Goal: Transaction & Acquisition: Purchase product/service

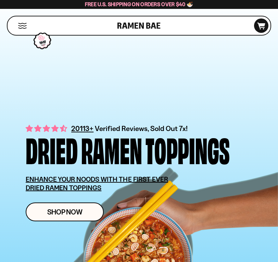
scroll to position [34, 0]
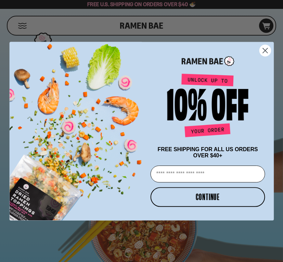
click at [265, 51] on circle "Close dialog" at bounding box center [265, 50] width 11 height 11
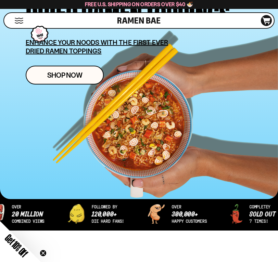
scroll to position [69, 0]
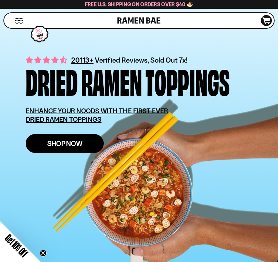
click at [61, 147] on span "Shop Now" at bounding box center [64, 143] width 35 height 7
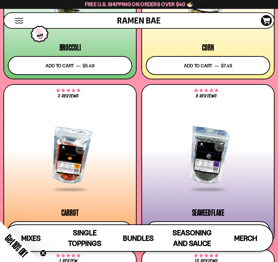
scroll to position [2056, 0]
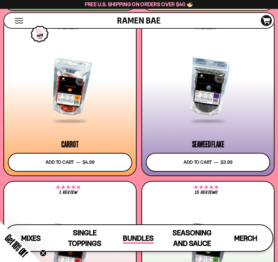
click at [141, 236] on span "Bundles" at bounding box center [138, 239] width 31 height 10
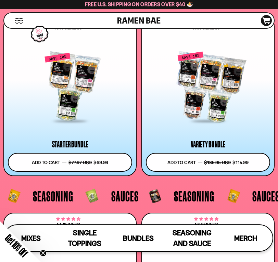
scroll to position [2434, 0]
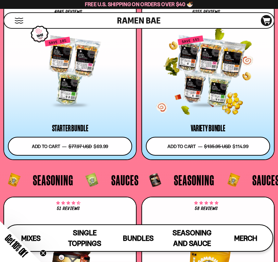
click at [212, 74] on div at bounding box center [208, 72] width 124 height 70
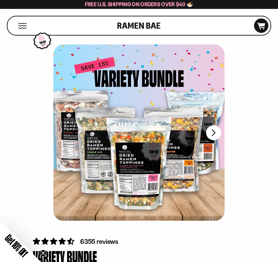
click at [23, 25] on button "Mobile Menu Trigger" at bounding box center [22, 26] width 9 height 6
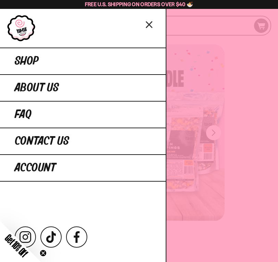
click at [146, 22] on icon "Close menu" at bounding box center [150, 24] width 12 height 13
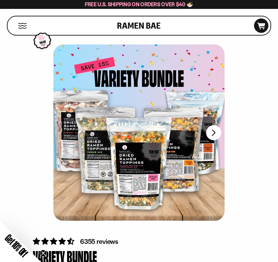
click at [72, 125] on div at bounding box center [138, 133] width 171 height 177
click at [217, 131] on button "FADCB6FD-DFAB-4417-9F21-029242090B77" at bounding box center [214, 133] width 16 height 16
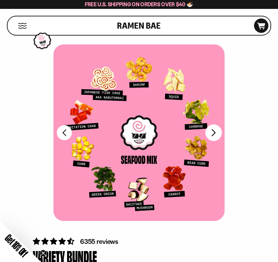
click at [215, 130] on button "FADCB6FD-DFAB-4417-9F21-029242090B77" at bounding box center [214, 133] width 16 height 16
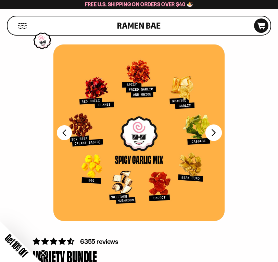
click at [215, 130] on button "FADCB6FD-DFAB-4417-9F21-029242090B77" at bounding box center [214, 133] width 16 height 16
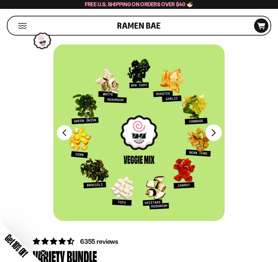
click at [215, 130] on button "FADCB6FD-DFAB-4417-9F21-029242090B77" at bounding box center [214, 133] width 16 height 16
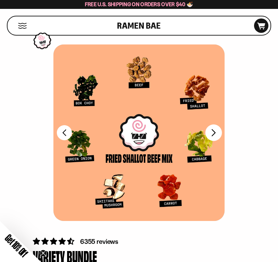
click at [215, 130] on button "FADCB6FD-DFAB-4417-9F21-029242090B77" at bounding box center [214, 133] width 16 height 16
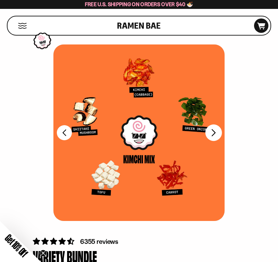
click at [215, 130] on button "FADCB6FD-DFAB-4417-9F21-029242090B77" at bounding box center [214, 133] width 16 height 16
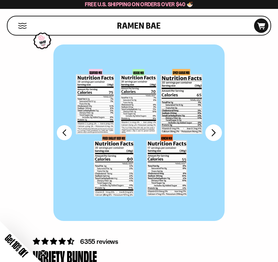
click at [215, 130] on div at bounding box center [138, 133] width 171 height 177
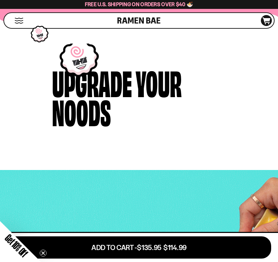
scroll to position [1028, 0]
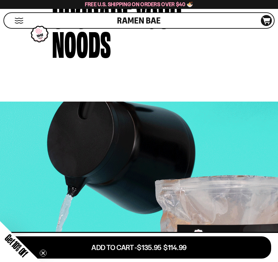
click at [16, 16] on div "Shop" at bounding box center [61, 20] width 111 height 15
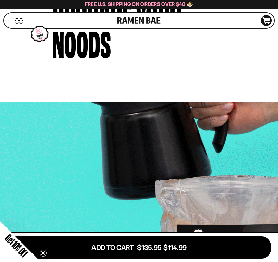
click at [16, 21] on button "Mobile Menu Trigger" at bounding box center [18, 21] width 9 height 6
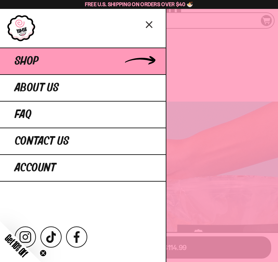
click at [32, 54] on link "Shop" at bounding box center [83, 61] width 166 height 27
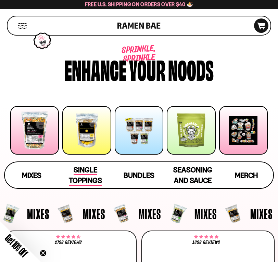
click at [83, 178] on span "Single Toppings" at bounding box center [85, 176] width 33 height 20
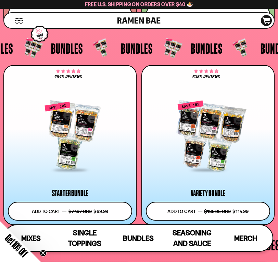
scroll to position [2404, 0]
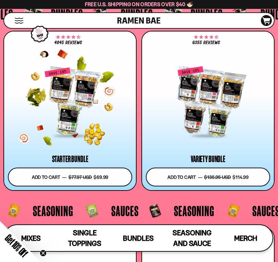
click at [83, 97] on div at bounding box center [70, 103] width 124 height 70
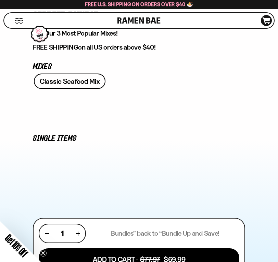
scroll to position [274, 0]
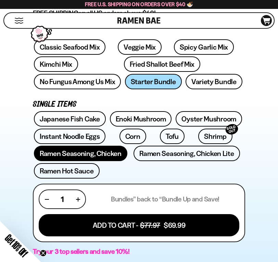
click at [108, 152] on link "Ramen Seasoning, Chicken" at bounding box center [81, 153] width 94 height 15
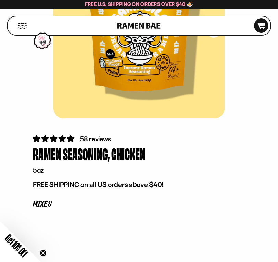
scroll to position [137, 0]
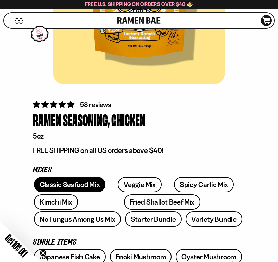
click at [79, 188] on link "Classic Seafood Mix" at bounding box center [70, 184] width 72 height 15
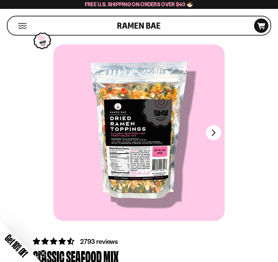
click at [22, 27] on button "Mobile Menu Trigger" at bounding box center [22, 26] width 9 height 6
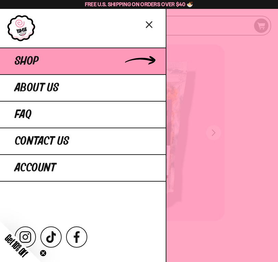
click at [25, 61] on span "Shop" at bounding box center [27, 61] width 24 height 12
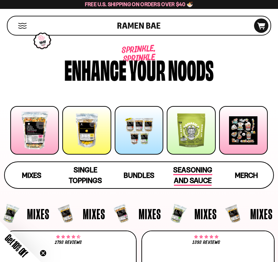
click at [188, 174] on span "Seasoning and Sauce" at bounding box center [192, 176] width 39 height 20
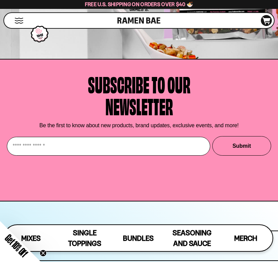
scroll to position [3370, 0]
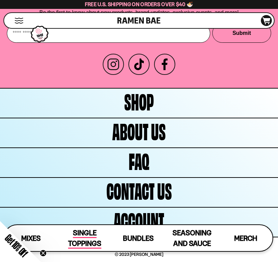
click at [88, 240] on span "Single Toppings" at bounding box center [84, 239] width 33 height 20
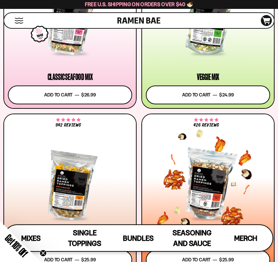
scroll to position [343, 0]
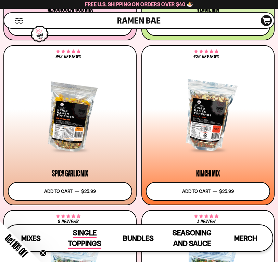
click at [82, 233] on span "Single Toppings" at bounding box center [84, 239] width 33 height 20
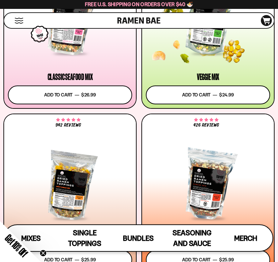
scroll to position [171, 0]
